Goal: Navigation & Orientation: Find specific page/section

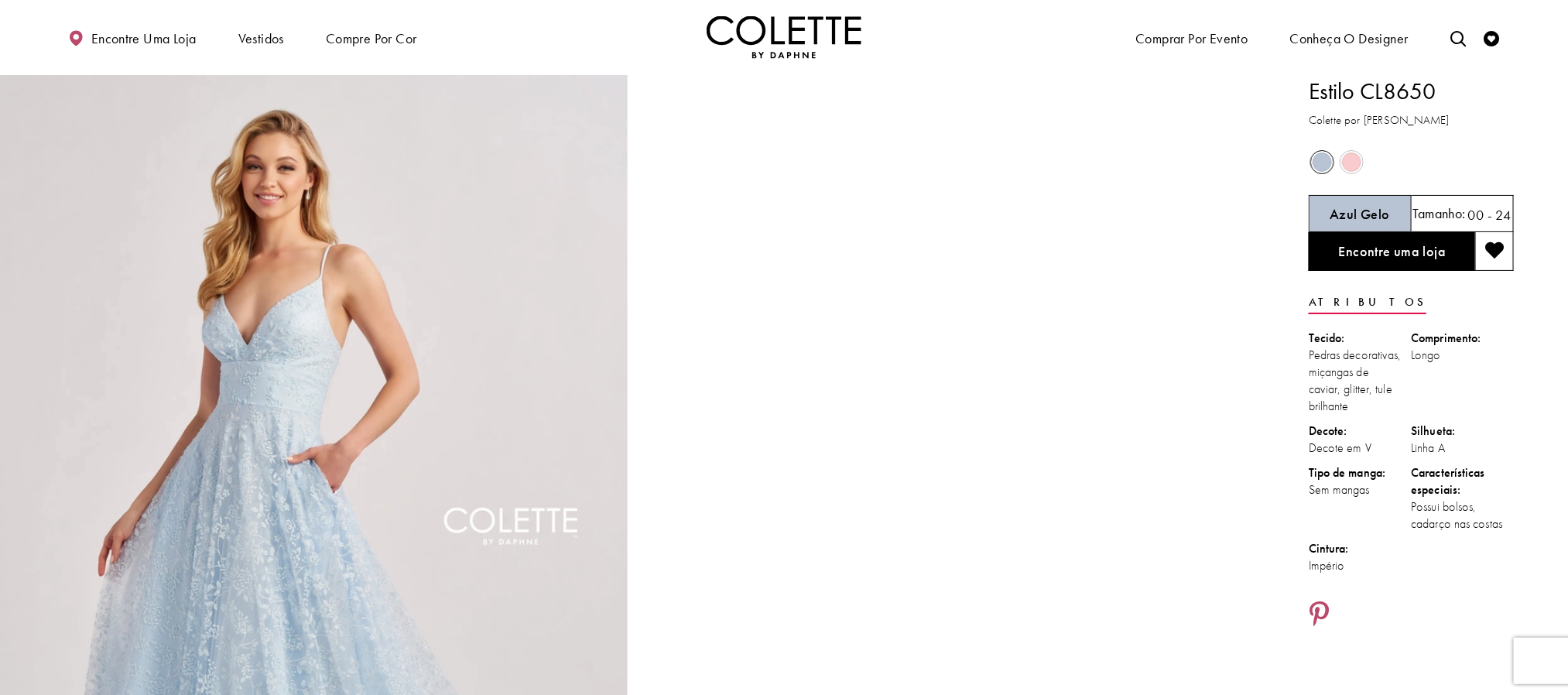
click at [783, 30] on img "Visite a página inicial" at bounding box center [784, 37] width 155 height 42
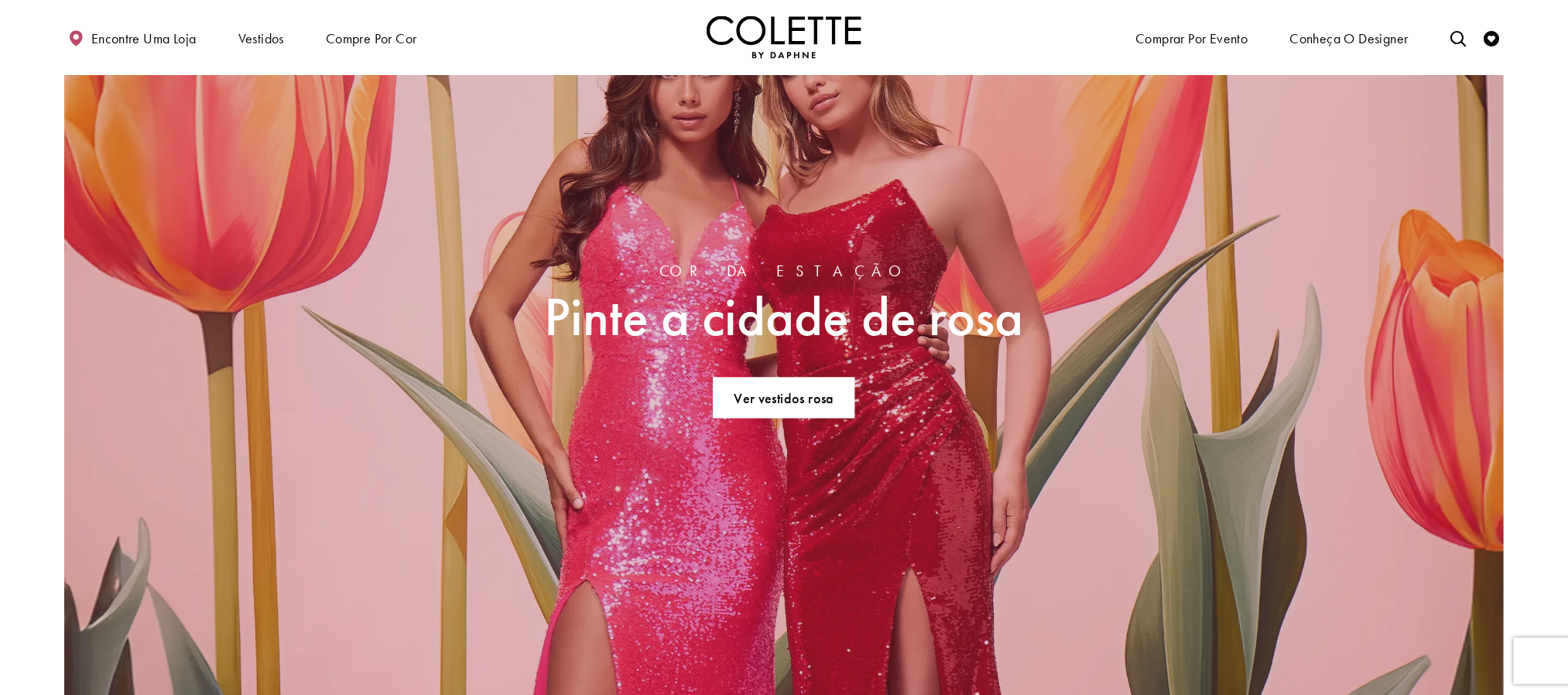
scroll to position [1742, 0]
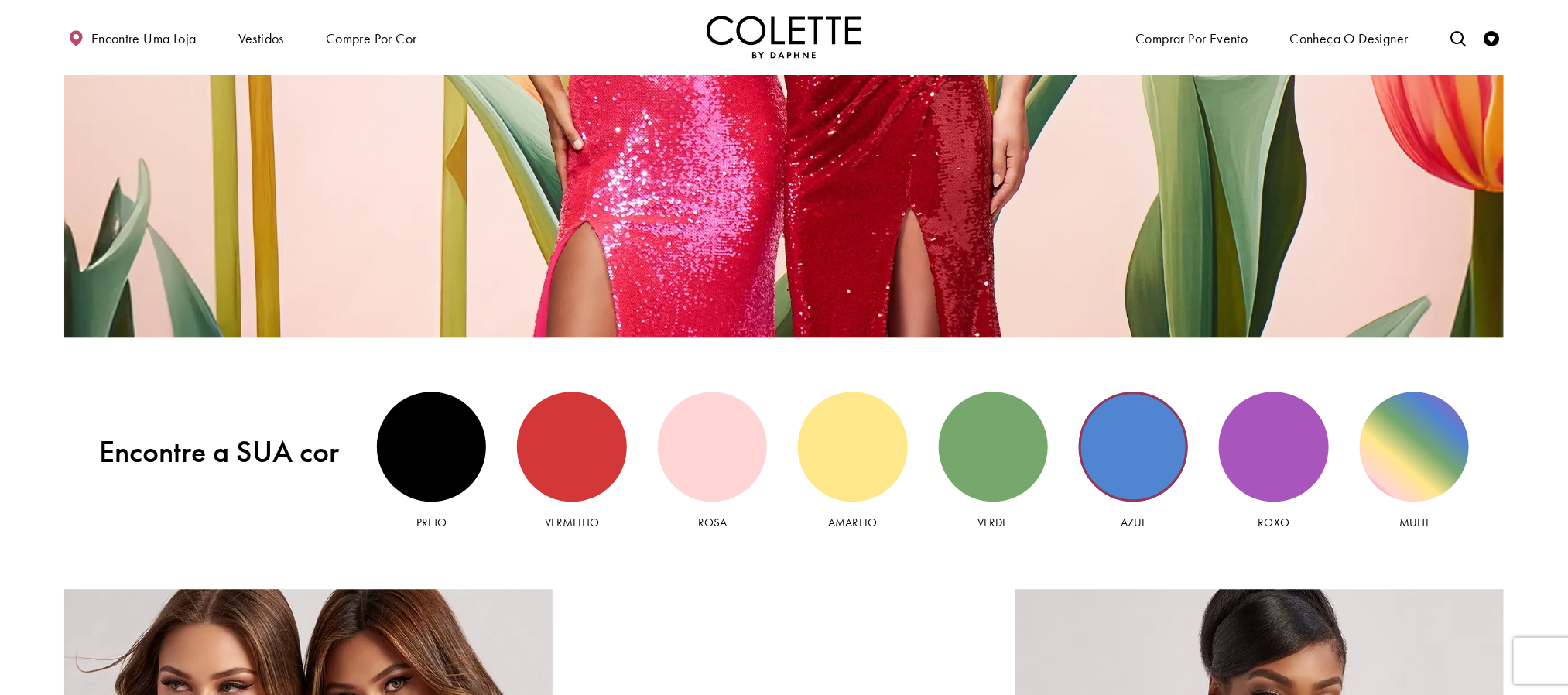
click at [1126, 455] on div "Vista azul" at bounding box center [1133, 446] width 109 height 109
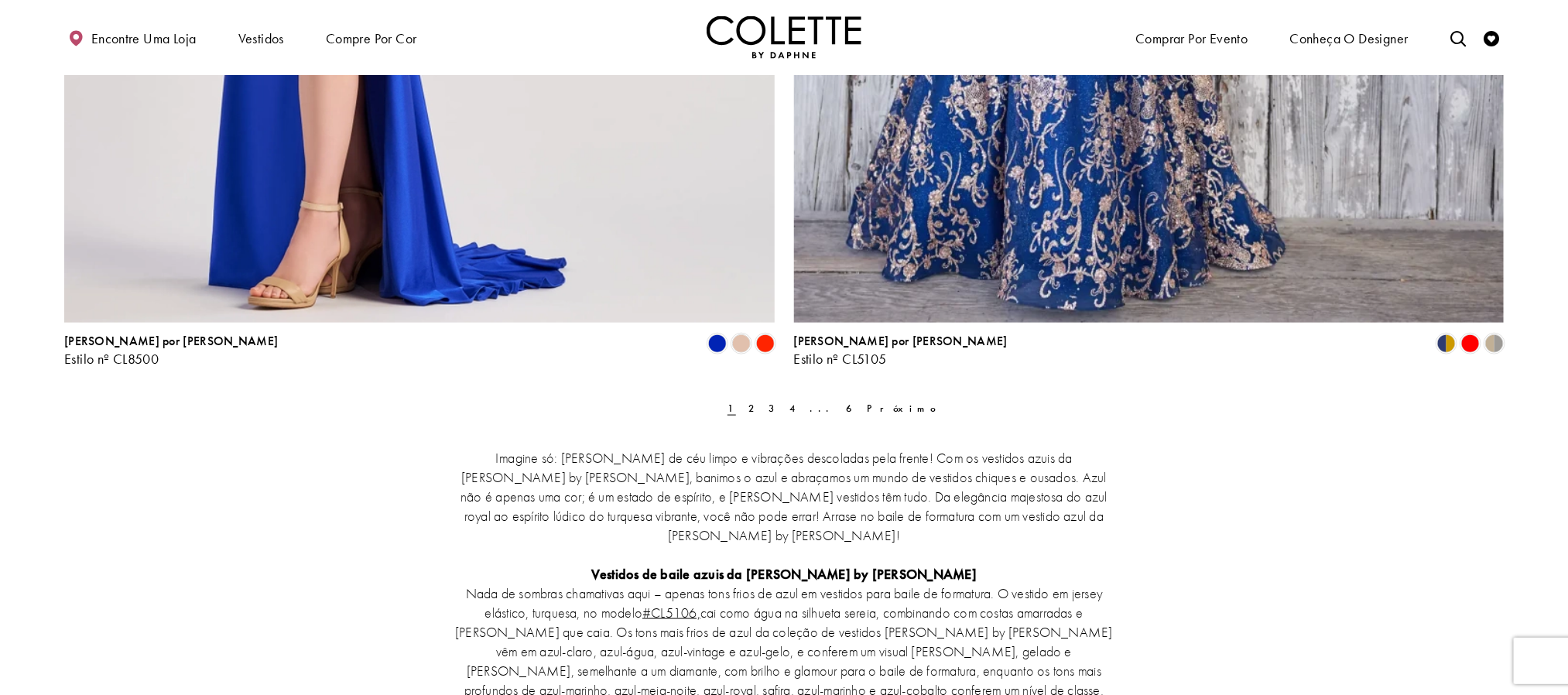
scroll to position [3949, 0]
click at [755, 400] on font "2" at bounding box center [752, 407] width 7 height 13
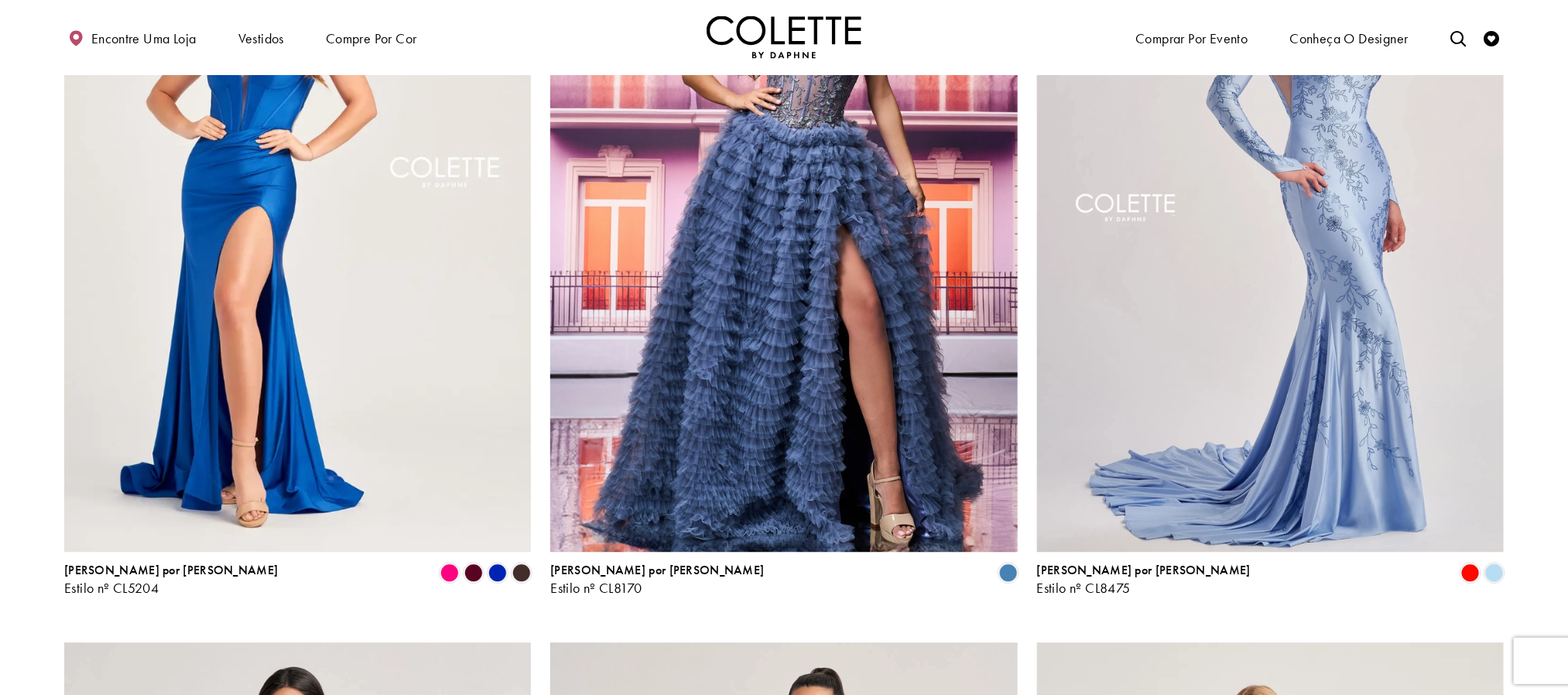
scroll to position [1942, 0]
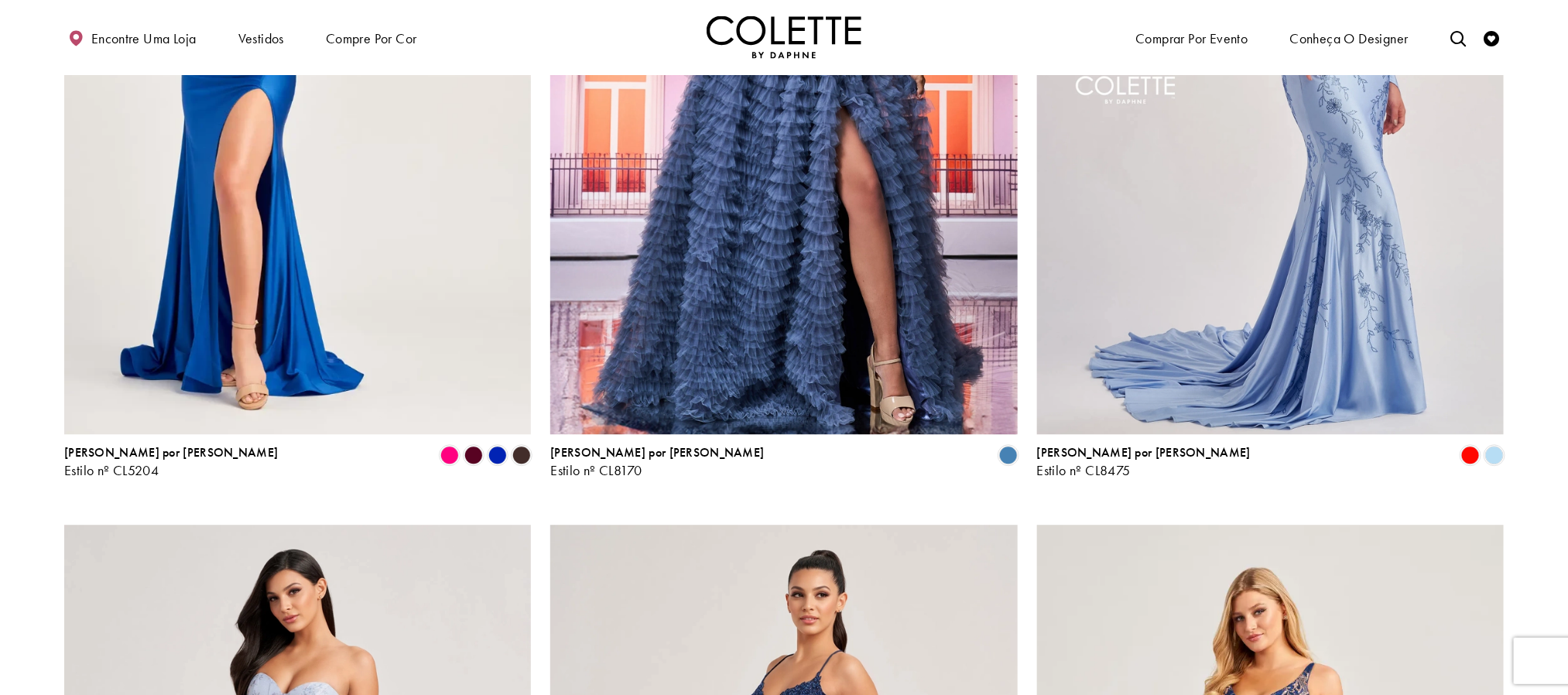
click at [1526, 191] on section at bounding box center [784, 276] width 1568 height 4192
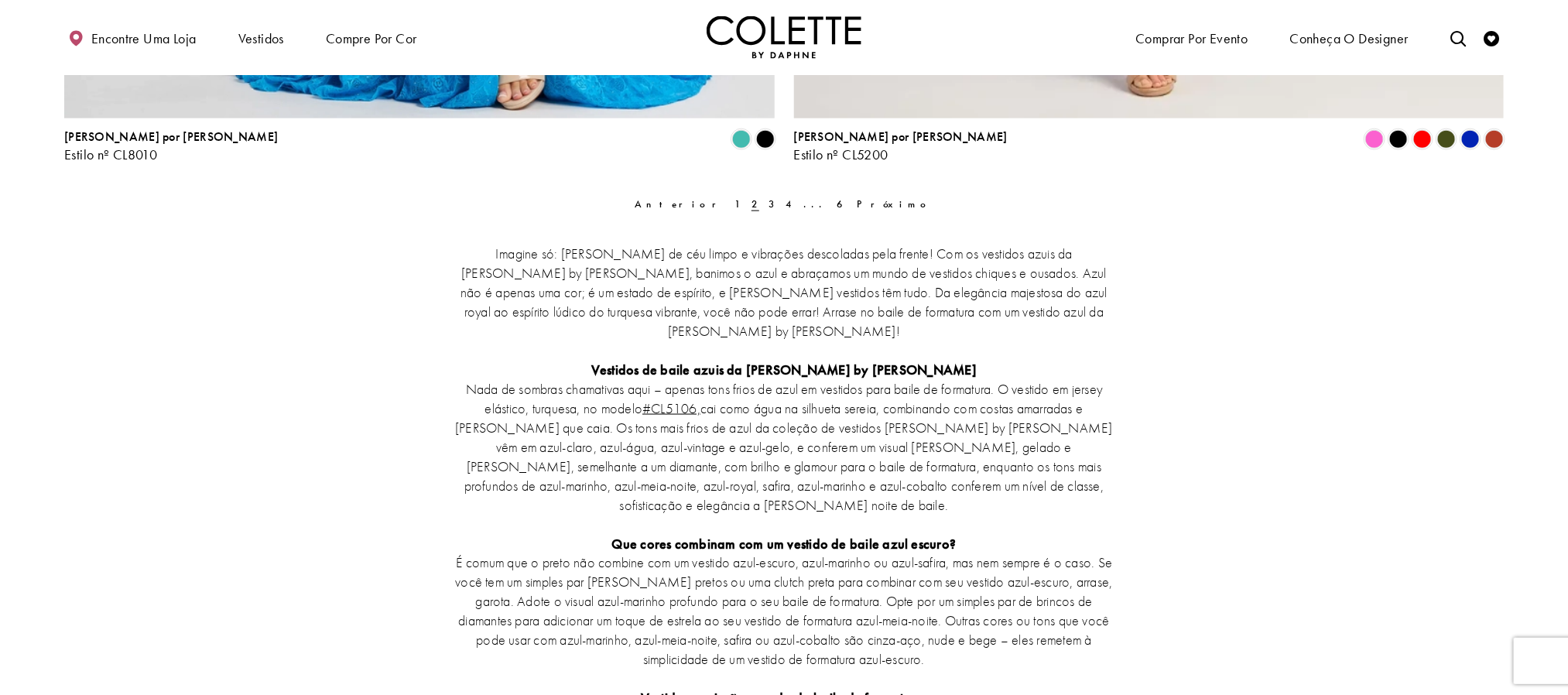
scroll to position [4149, 0]
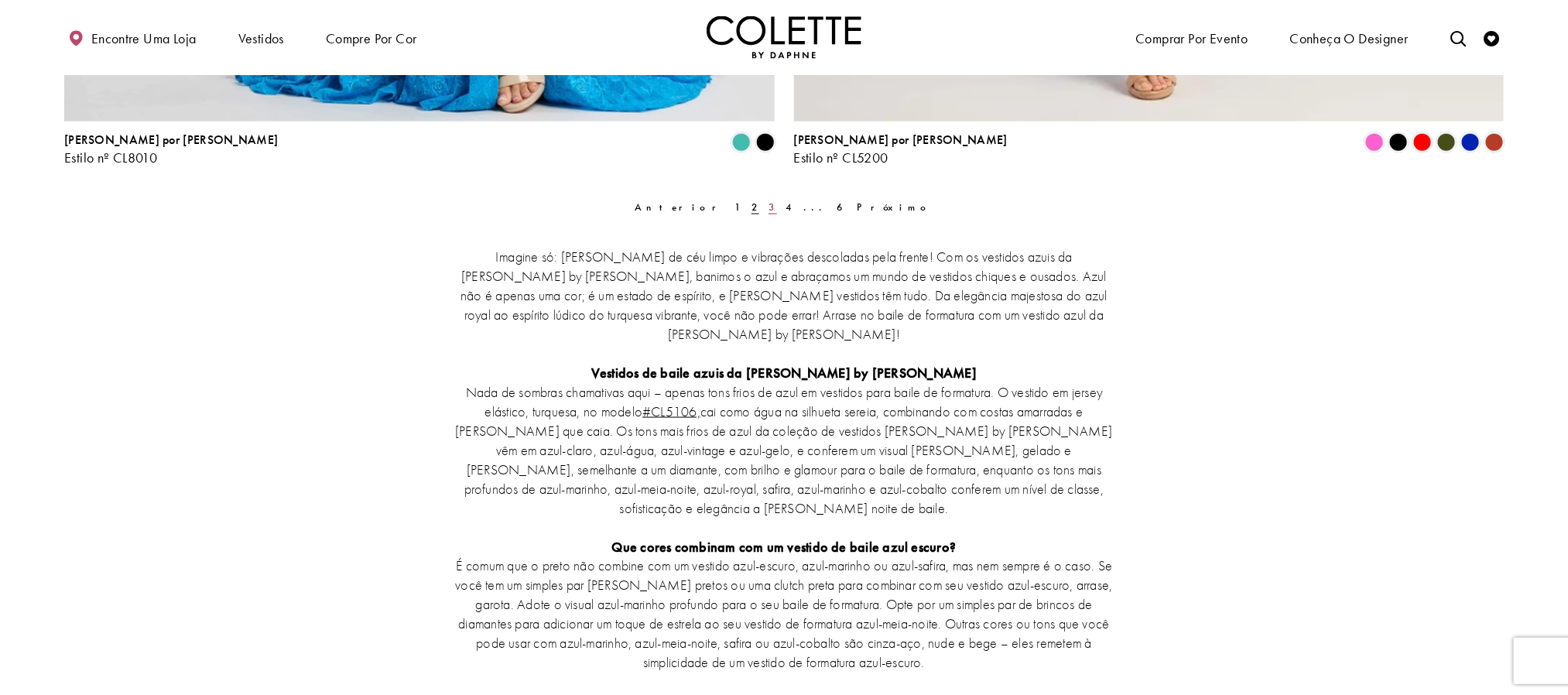
click at [772, 209] on font "3" at bounding box center [772, 207] width 7 height 13
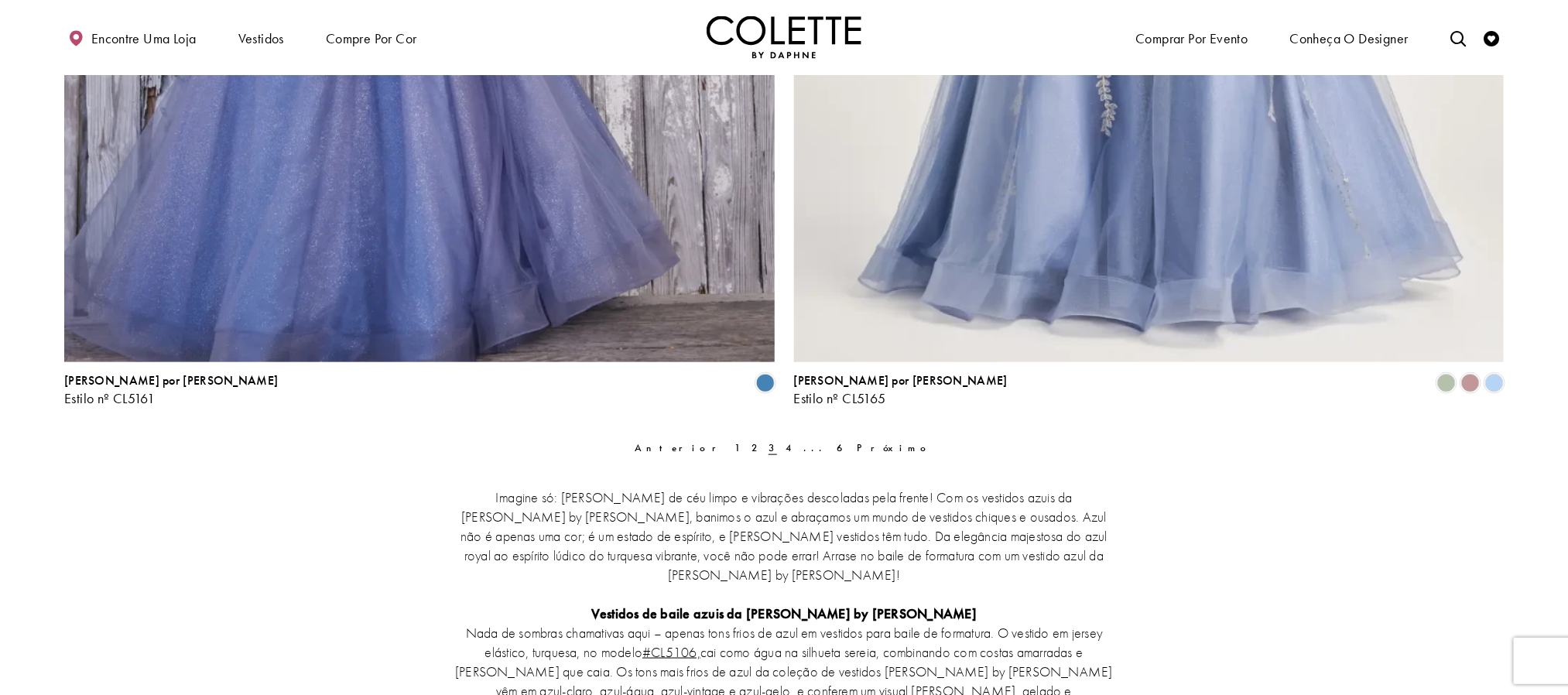
scroll to position [3916, 0]
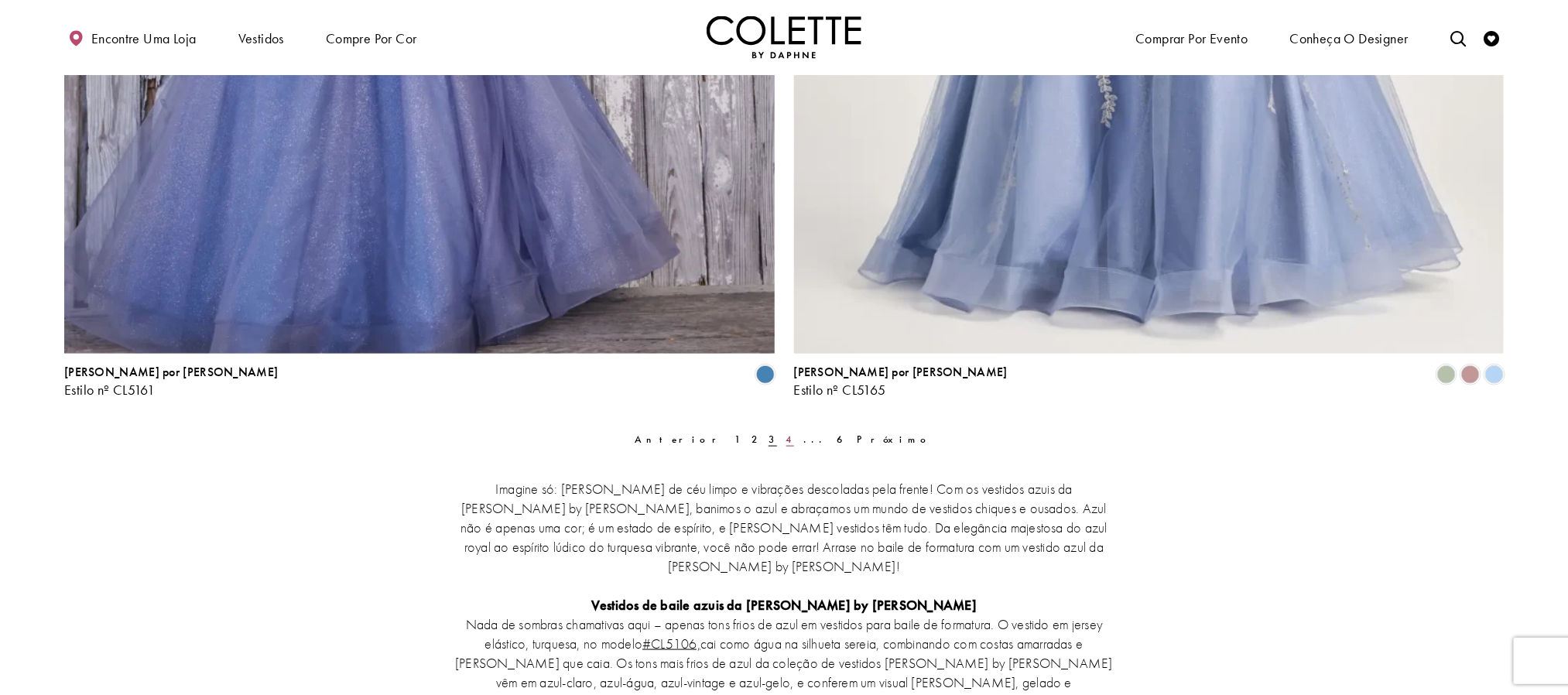
click at [790, 435] on font "4" at bounding box center [789, 439] width 7 height 13
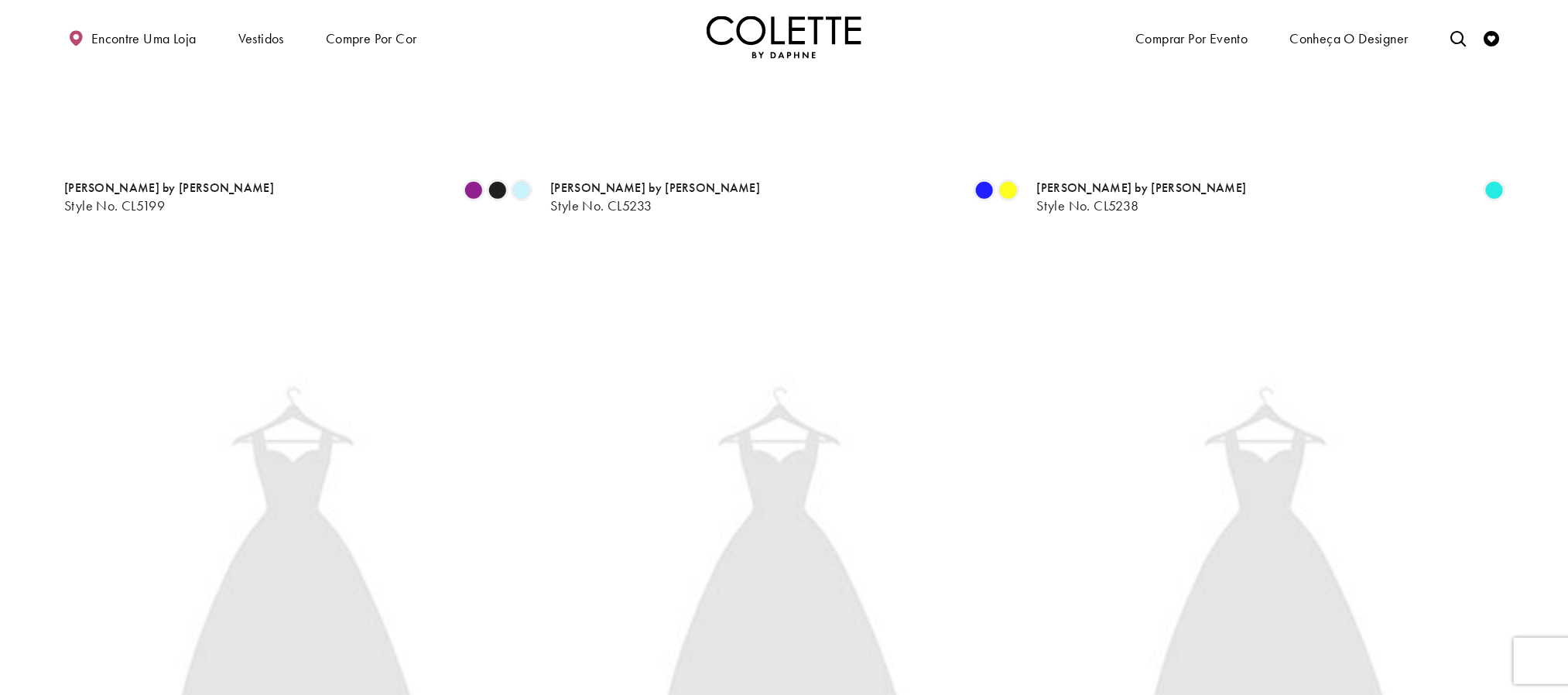
scroll to position [83, 0]
